Goal: Subscribe to service/newsletter

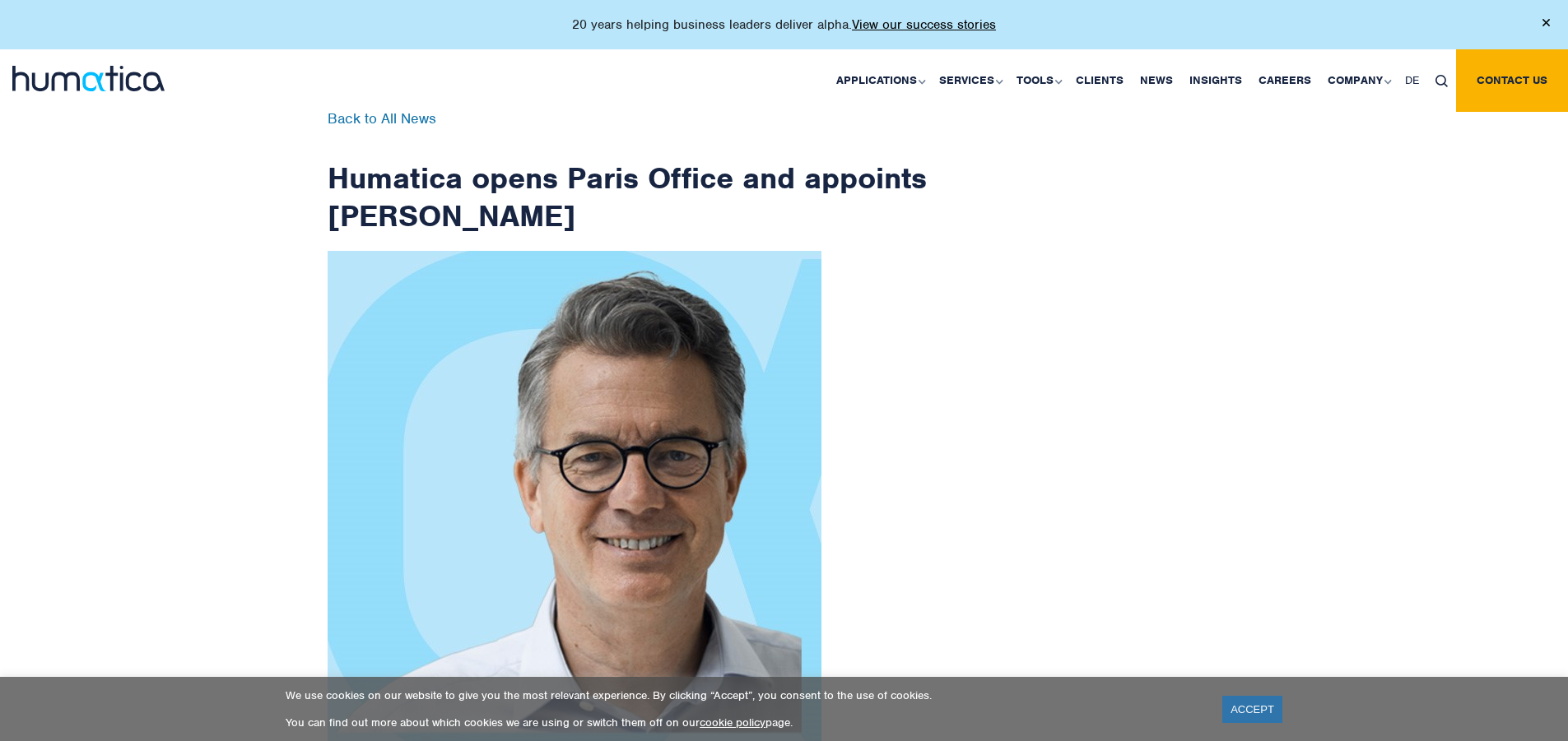
scroll to position [2624, 0]
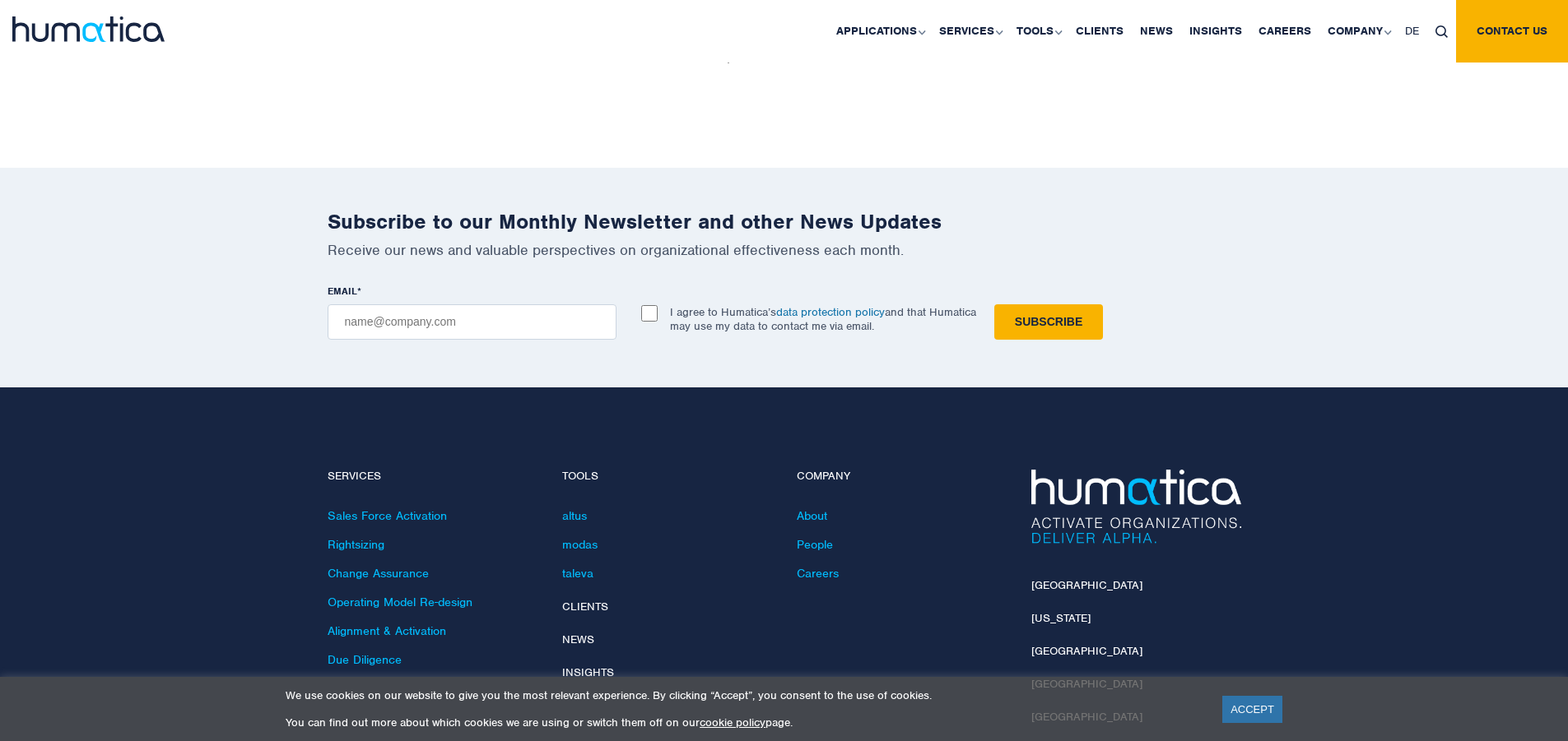
checkbox input "true"
type input "[EMAIL_ADDRESS][DOMAIN_NAME]"
click at [995, 304] on input "Subscribe" at bounding box center [1049, 322] width 108 height 36
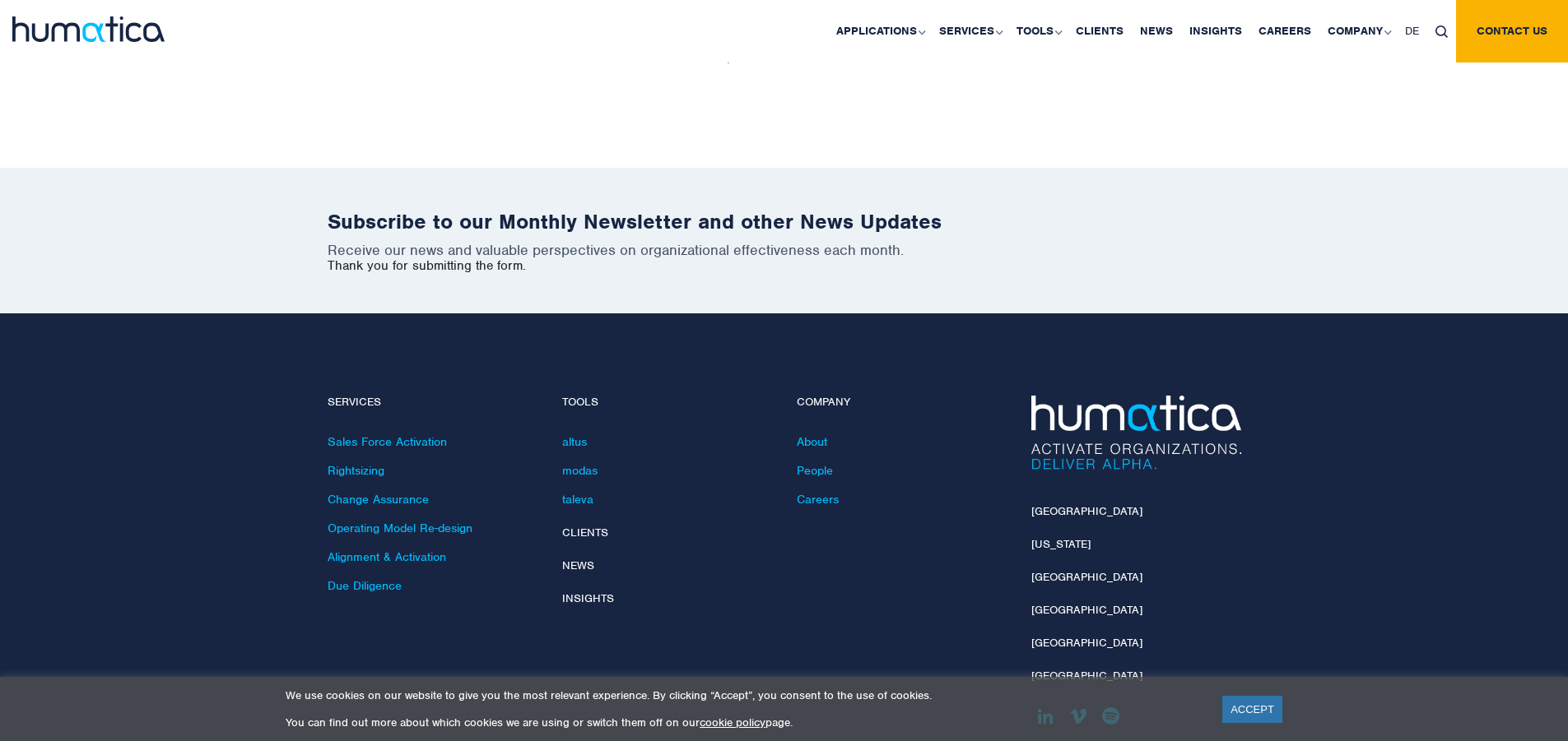
scroll to position [2550, 0]
